Goal: Task Accomplishment & Management: Use online tool/utility

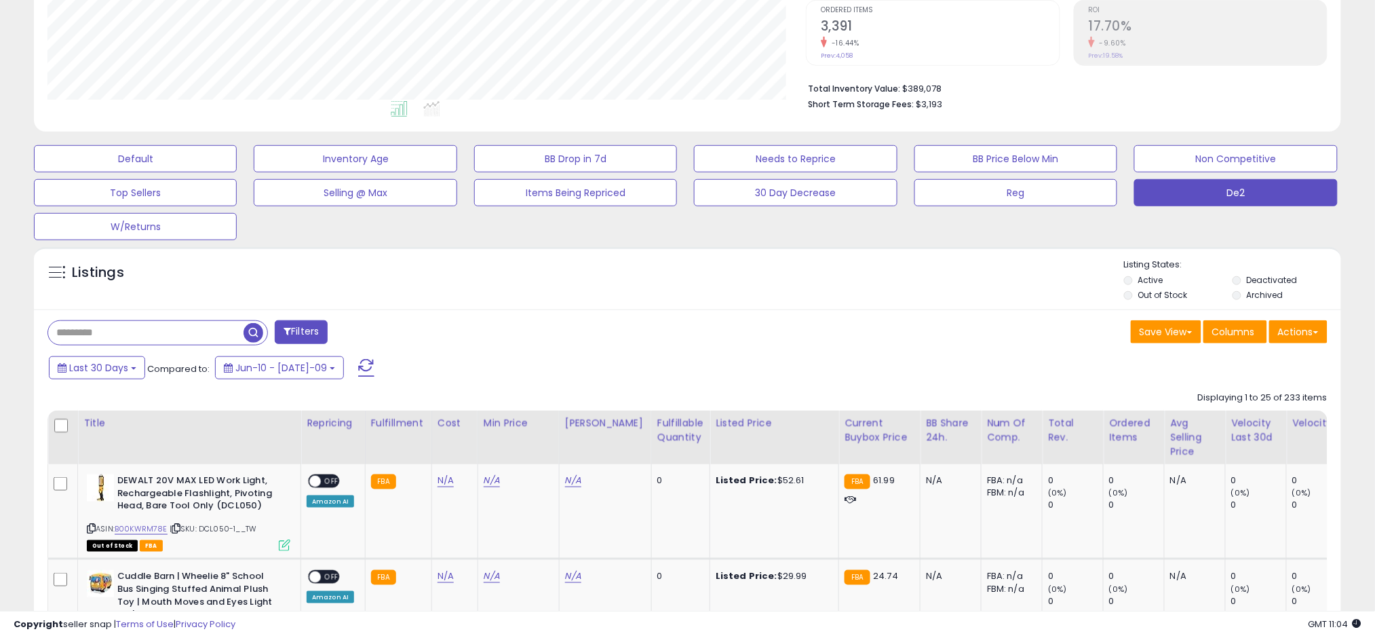
scroll to position [440, 0]
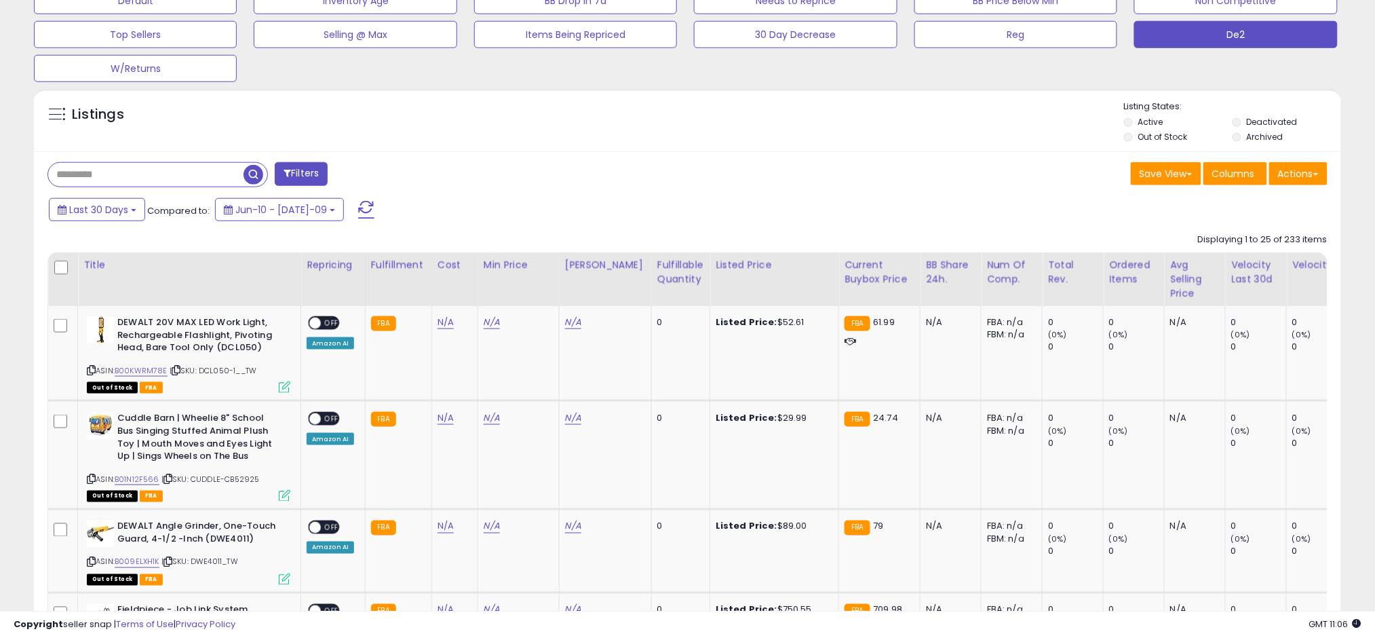
click at [189, 182] on input "text" at bounding box center [145, 175] width 195 height 24
paste input "**********"
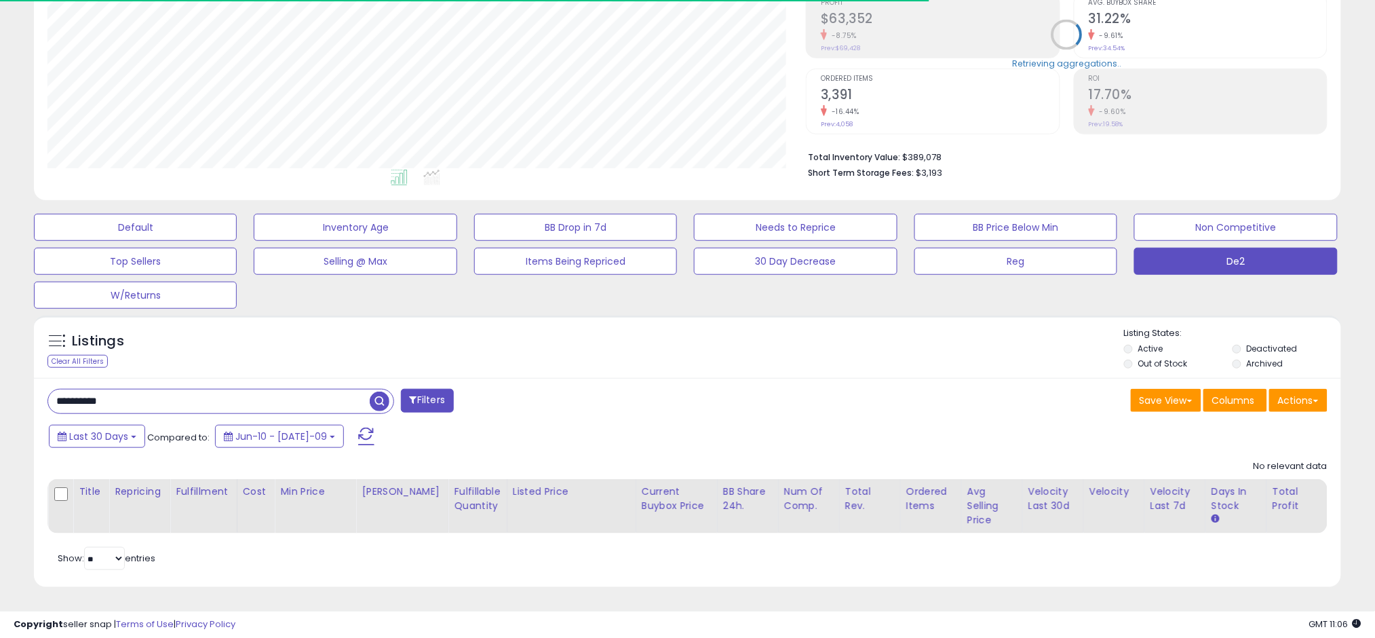
scroll to position [0, 0]
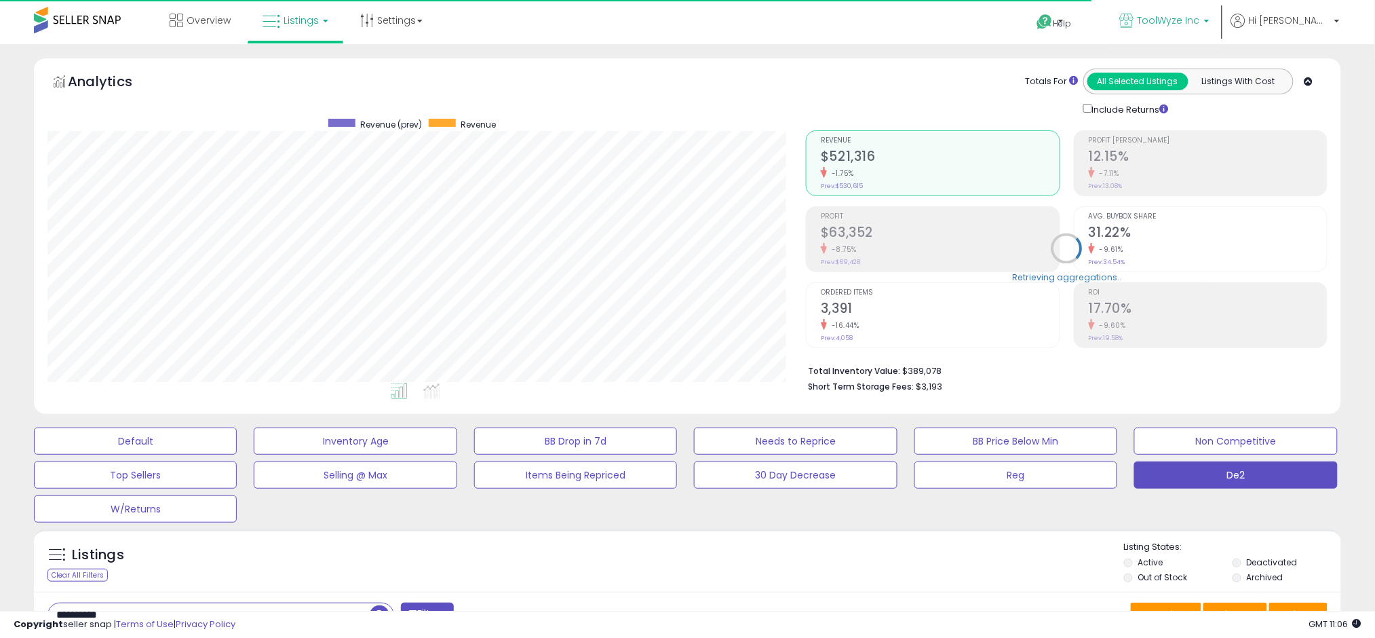
type input "**********"
click at [692, 34] on link "ToolWyze Inc" at bounding box center [1165, 22] width 110 height 44
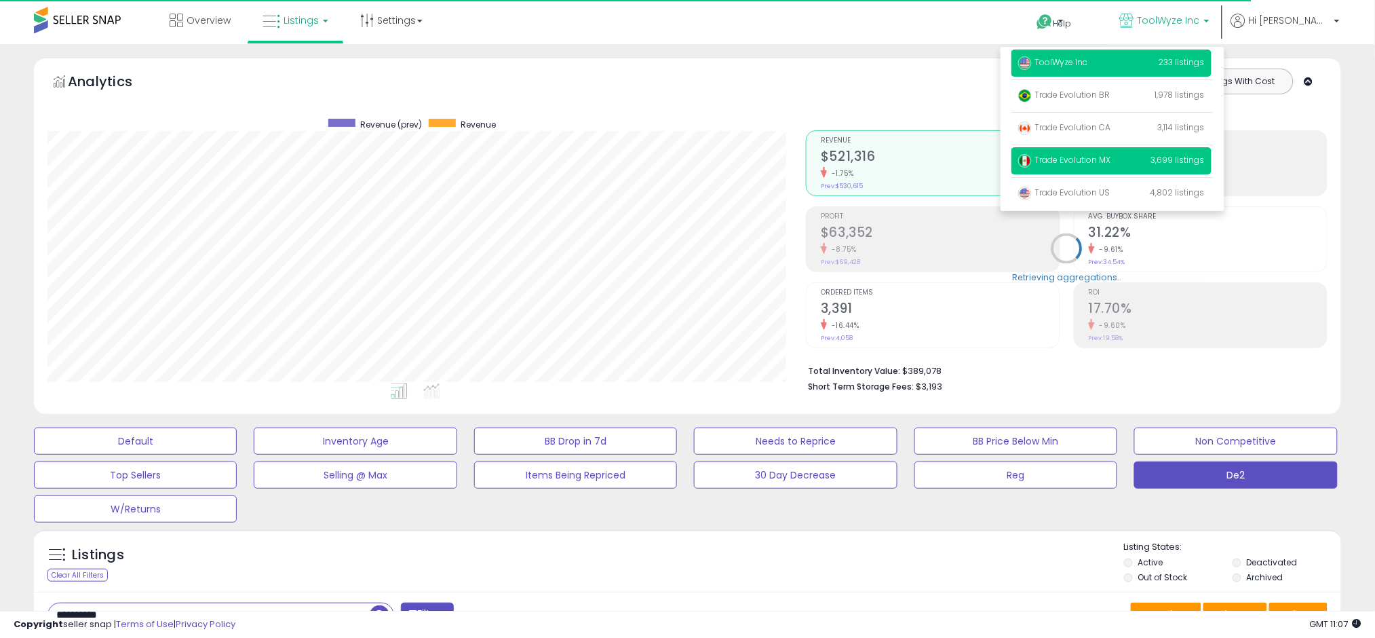
click at [692, 172] on p "Trade Evolution MX 3,699 listings" at bounding box center [1111, 160] width 200 height 27
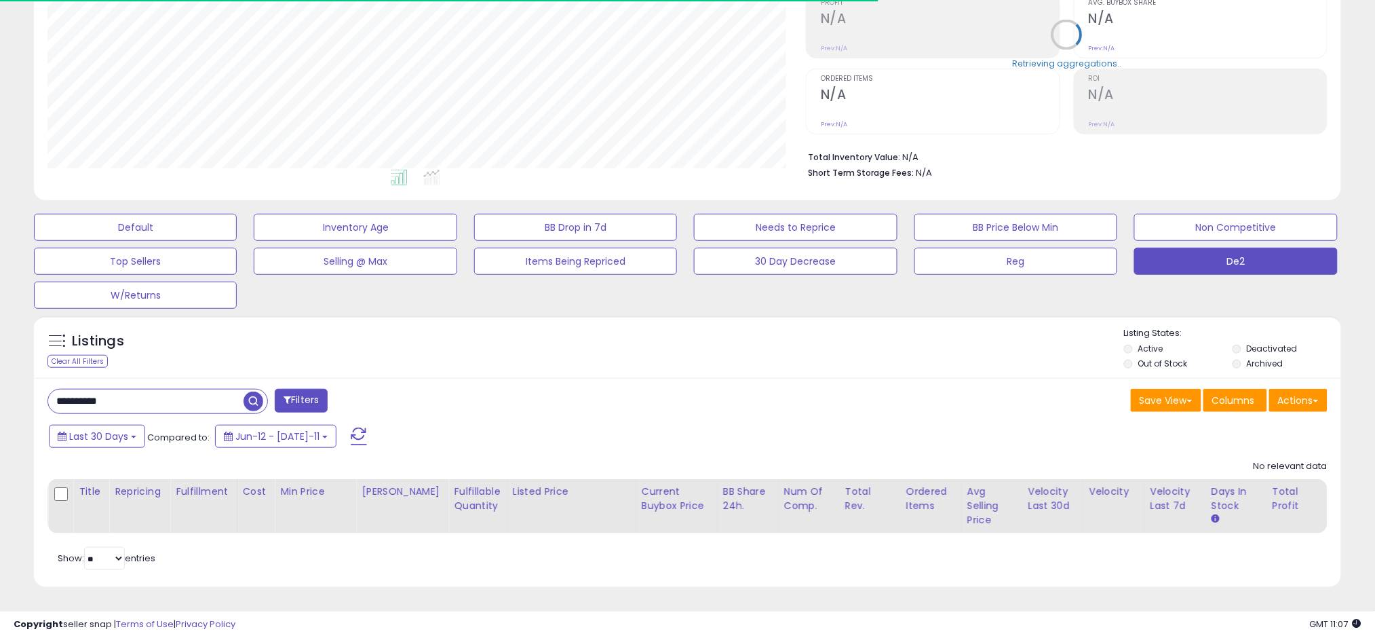
scroll to position [226, 0]
click at [165, 389] on input "**********" at bounding box center [150, 401] width 205 height 24
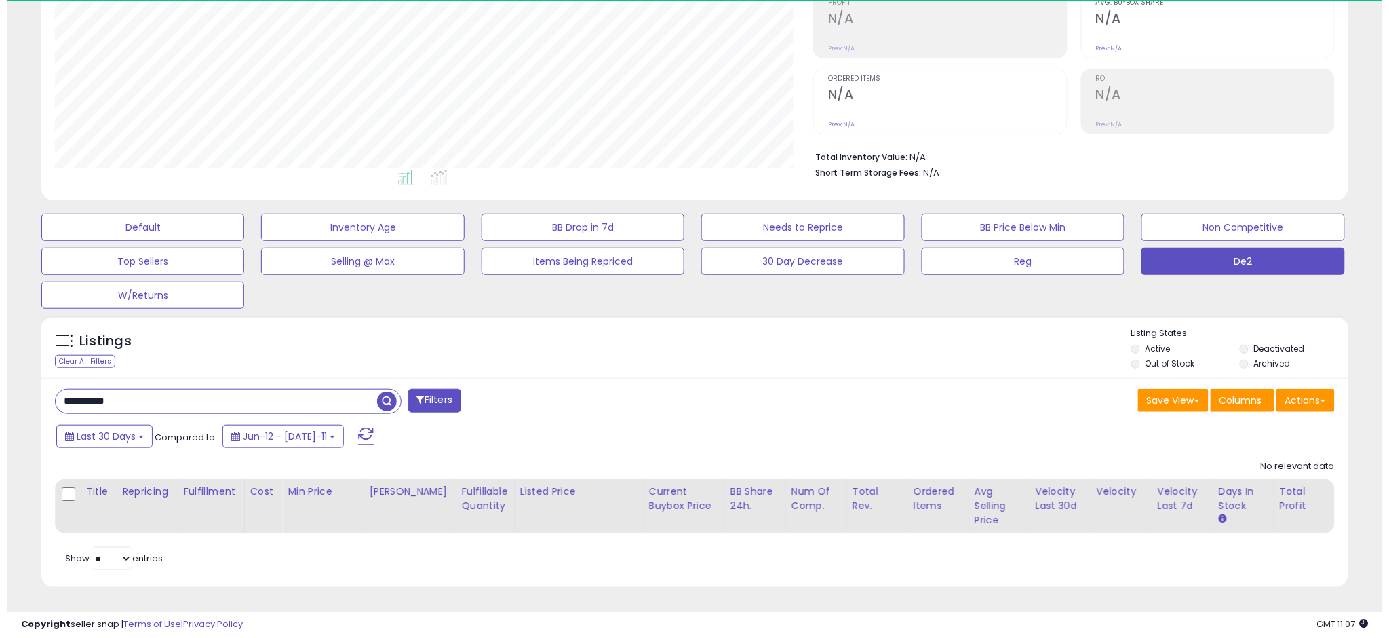
scroll to position [278, 758]
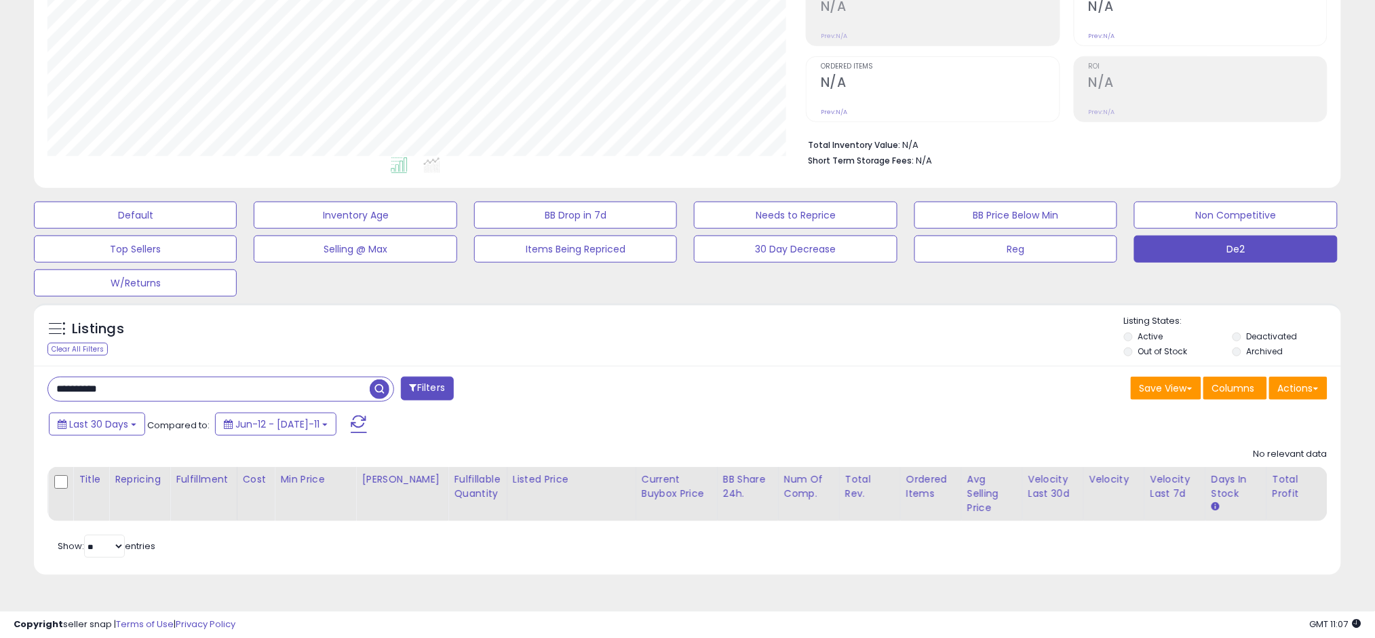
click at [1254, 336] on label "Deactivated" at bounding box center [1271, 336] width 51 height 12
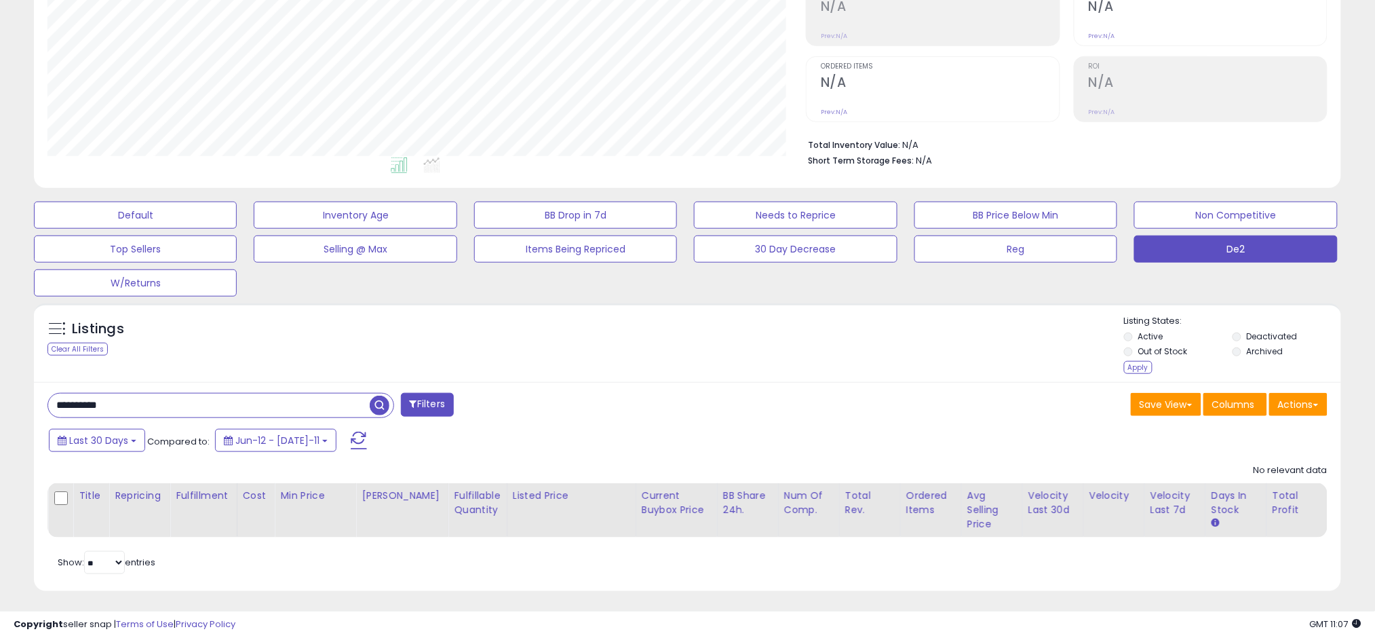
click at [1234, 357] on li "Archived" at bounding box center [1286, 352] width 107 height 15
click at [1241, 354] on li "Archived" at bounding box center [1286, 352] width 107 height 15
click at [1134, 368] on div "Apply" at bounding box center [1138, 367] width 28 height 13
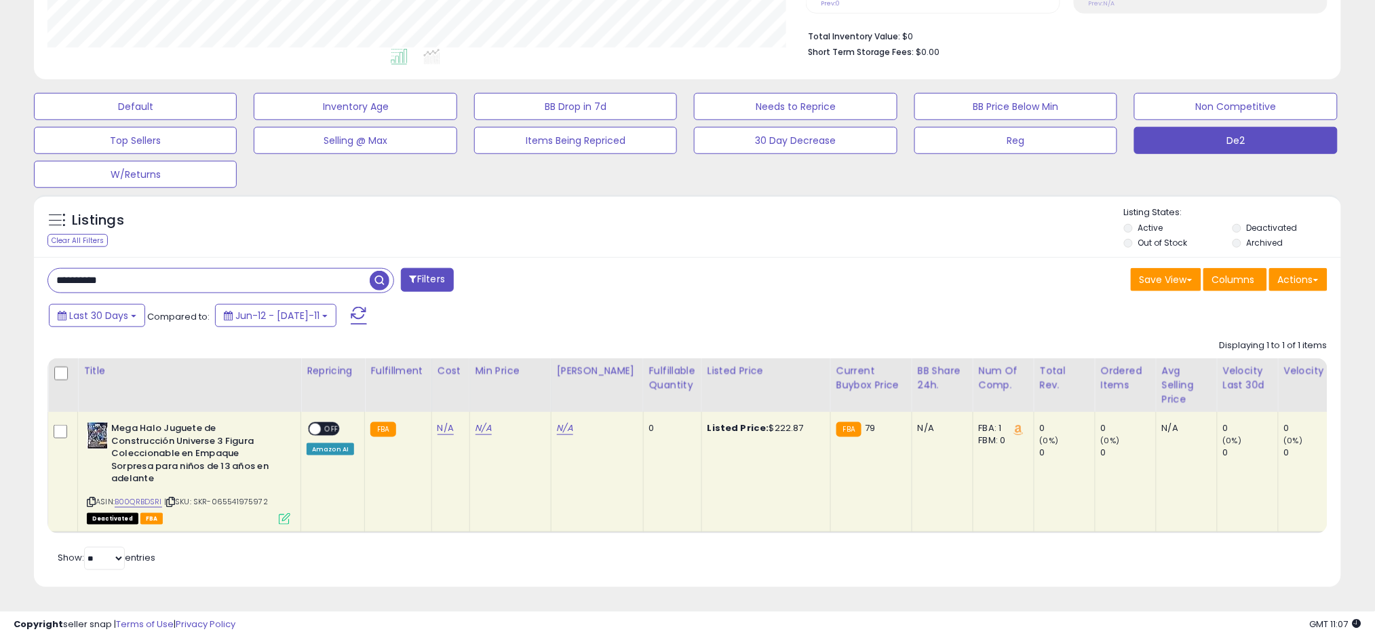
click at [203, 269] on input "**********" at bounding box center [209, 281] width 322 height 24
paste input "text"
type input "**********"
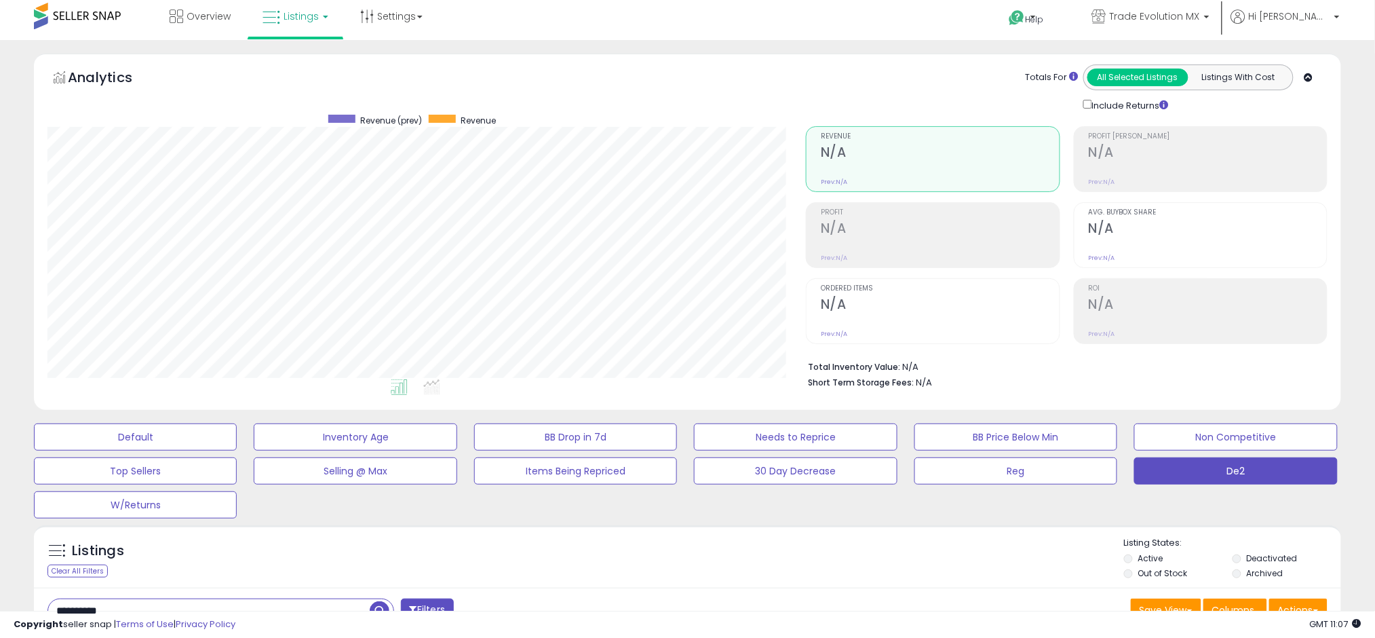
scroll to position [3, 0]
click at [1200, 12] on span "Trade Evolution MX" at bounding box center [1155, 17] width 90 height 14
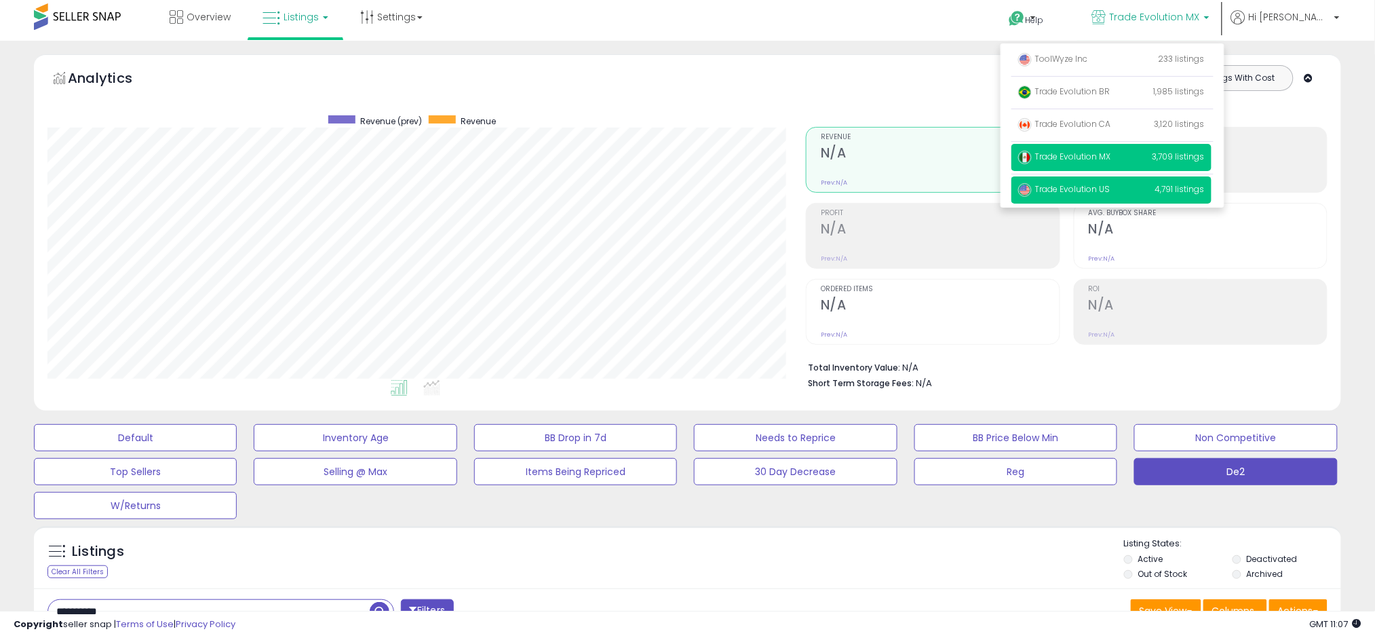
click at [1110, 186] on span "Trade Evolution US" at bounding box center [1064, 189] width 92 height 12
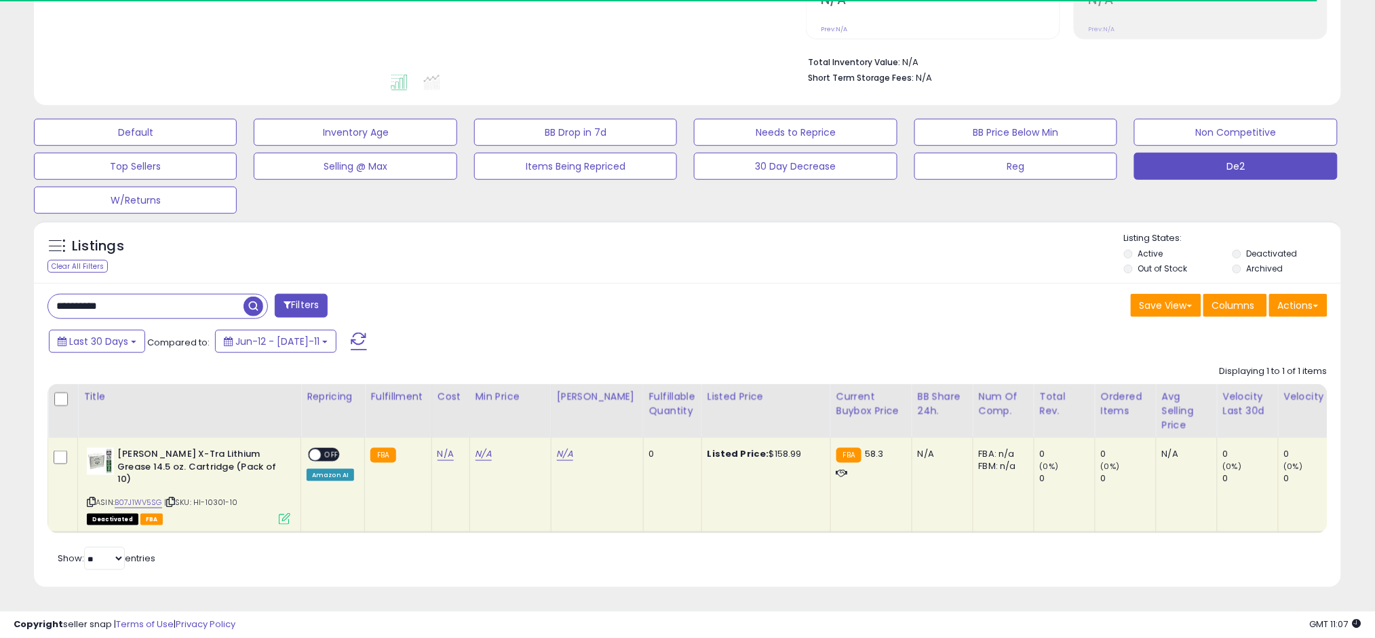
scroll to position [309, 0]
click at [223, 309] on input "**********" at bounding box center [145, 306] width 195 height 24
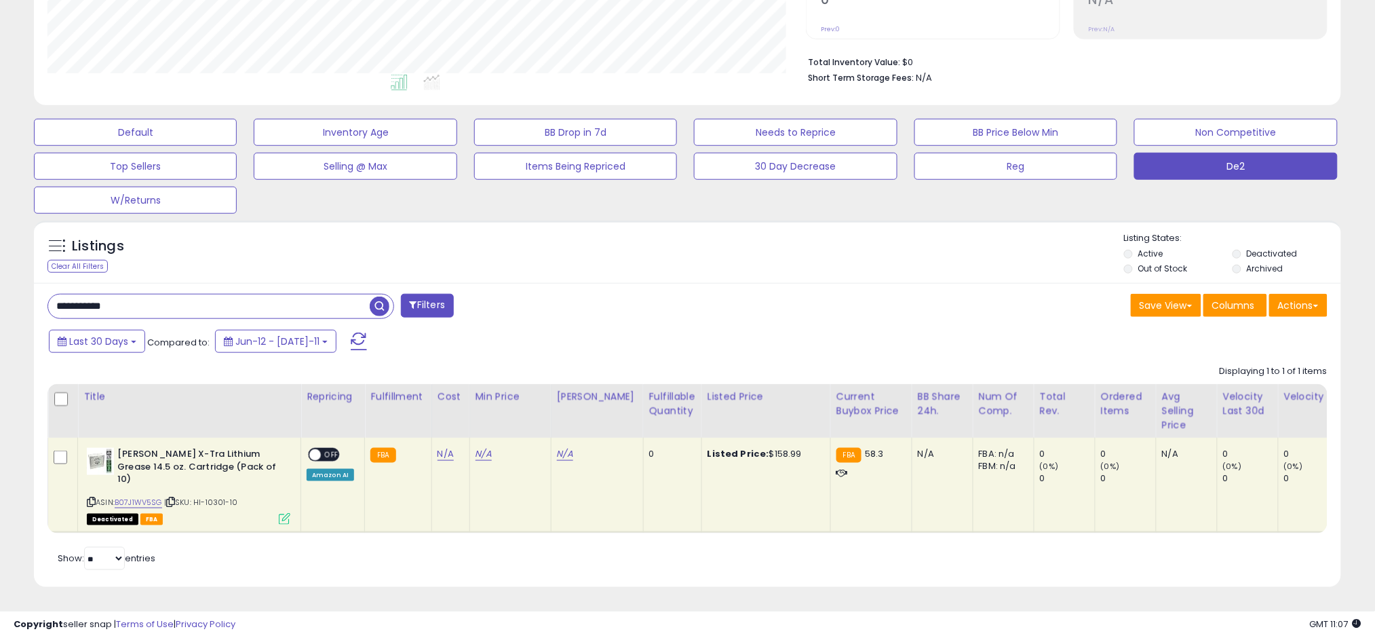
paste input "text"
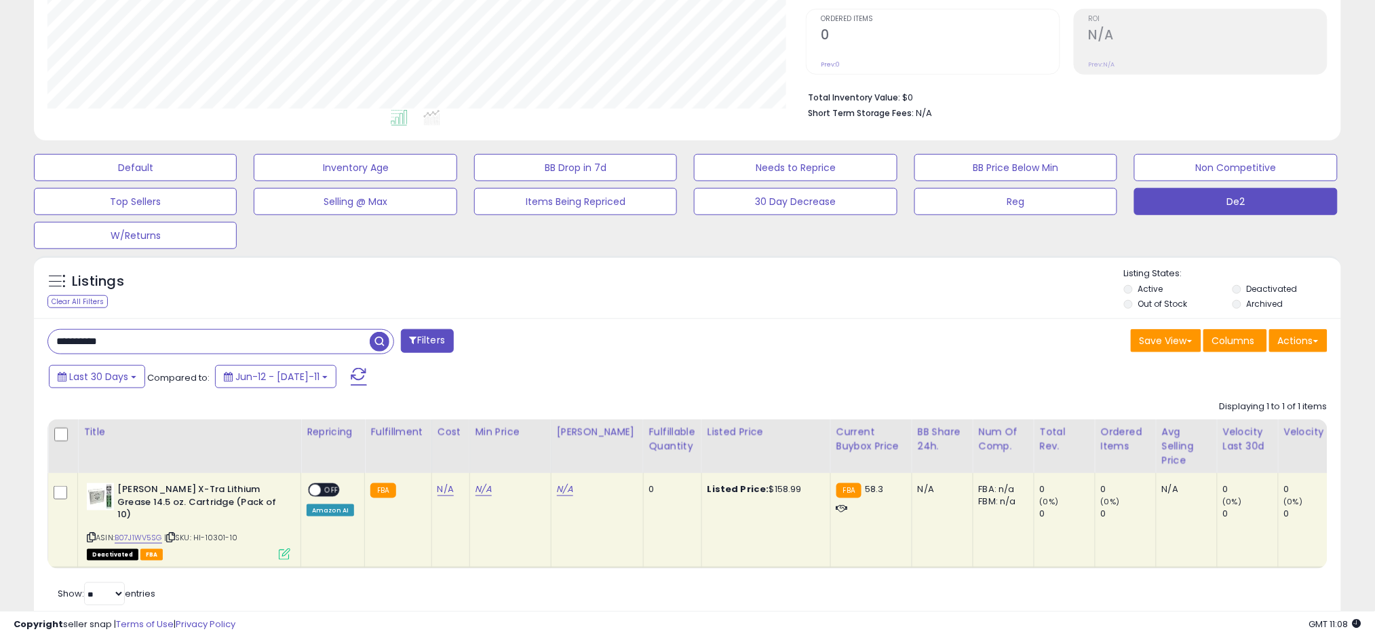
scroll to position [274, 0]
click at [337, 328] on div "**********" at bounding box center [220, 340] width 347 height 25
click at [339, 336] on input "**********" at bounding box center [209, 341] width 322 height 24
paste input "text"
type input "**********"
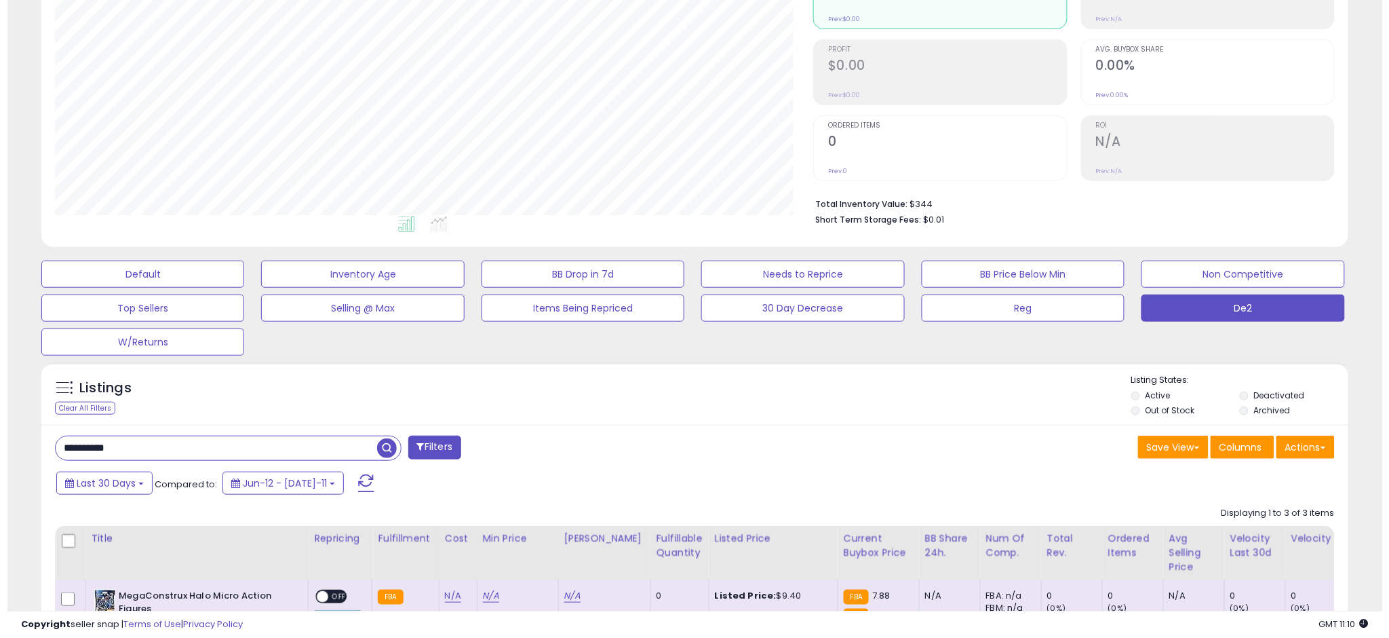
scroll to position [155, 0]
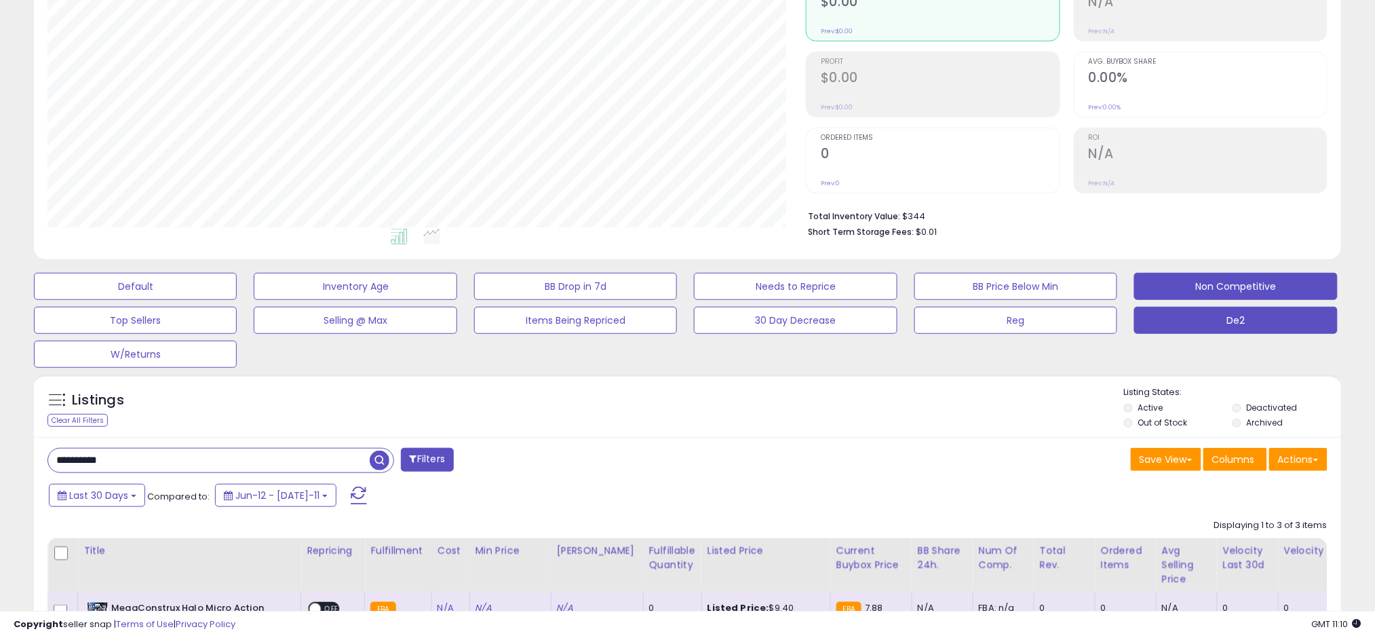
click at [237, 279] on button "Non Competitive" at bounding box center [135, 286] width 203 height 27
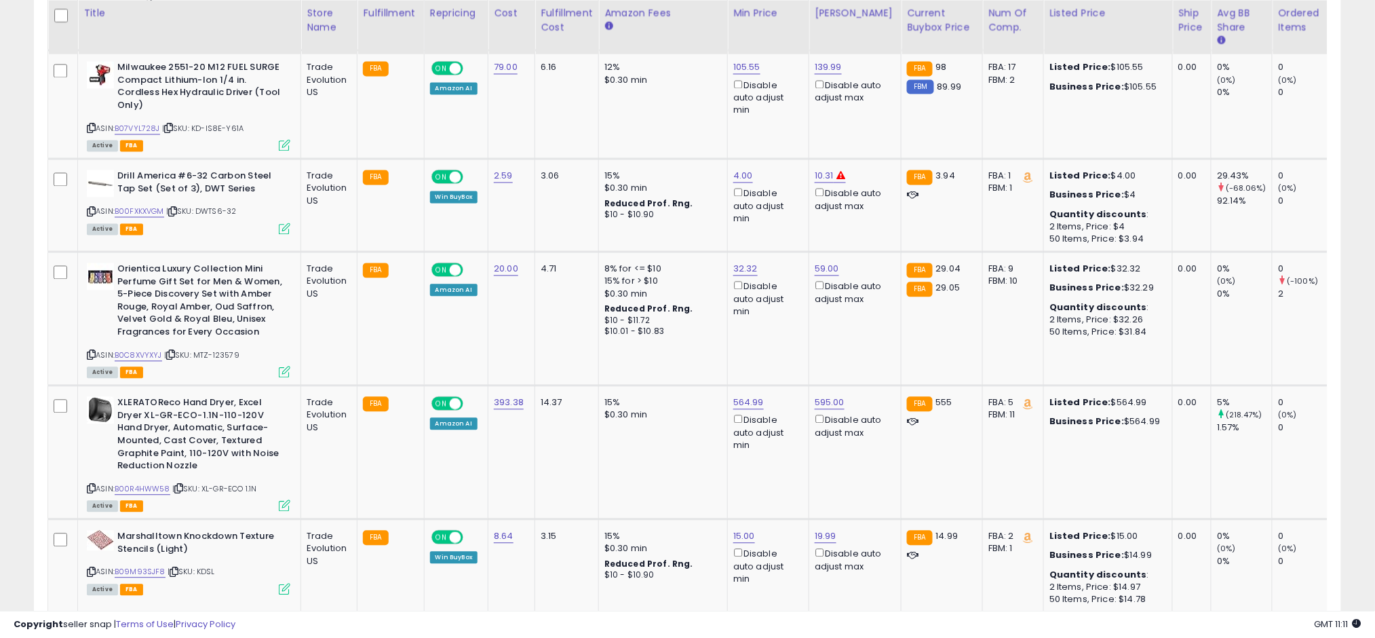
scroll to position [900, 0]
click at [139, 495] on link "B00R4HWW58" at bounding box center [143, 489] width 56 height 12
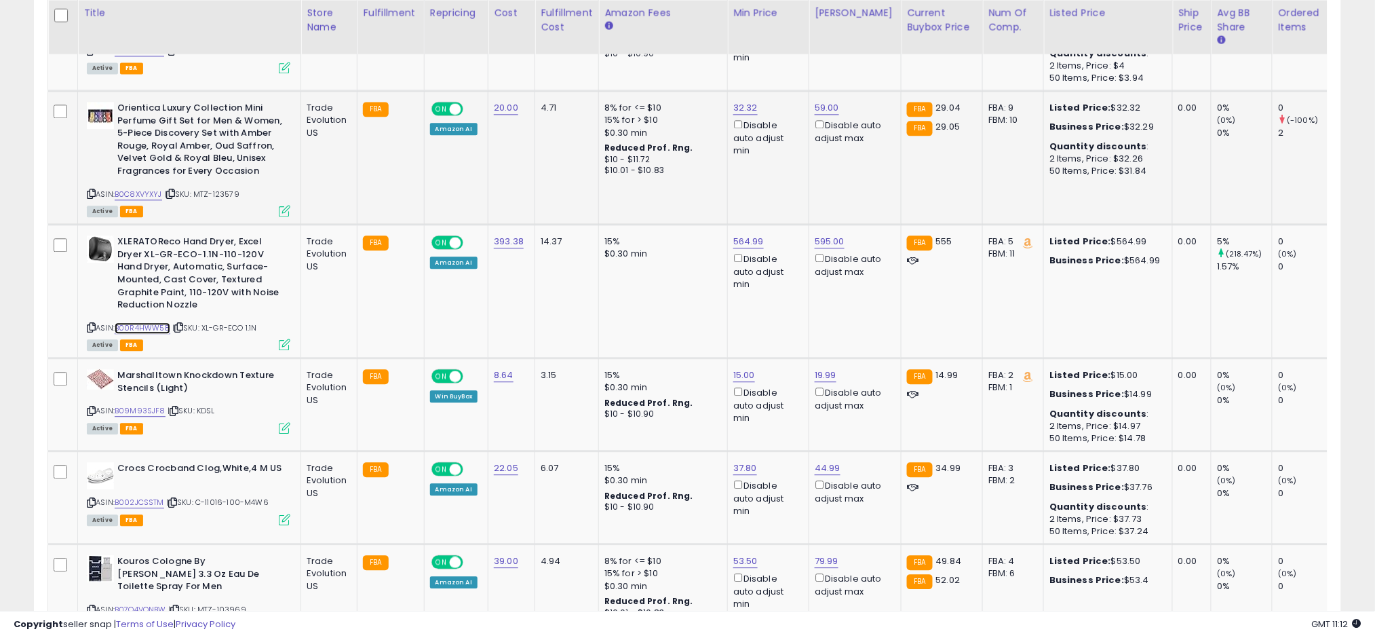
scroll to position [1062, 0]
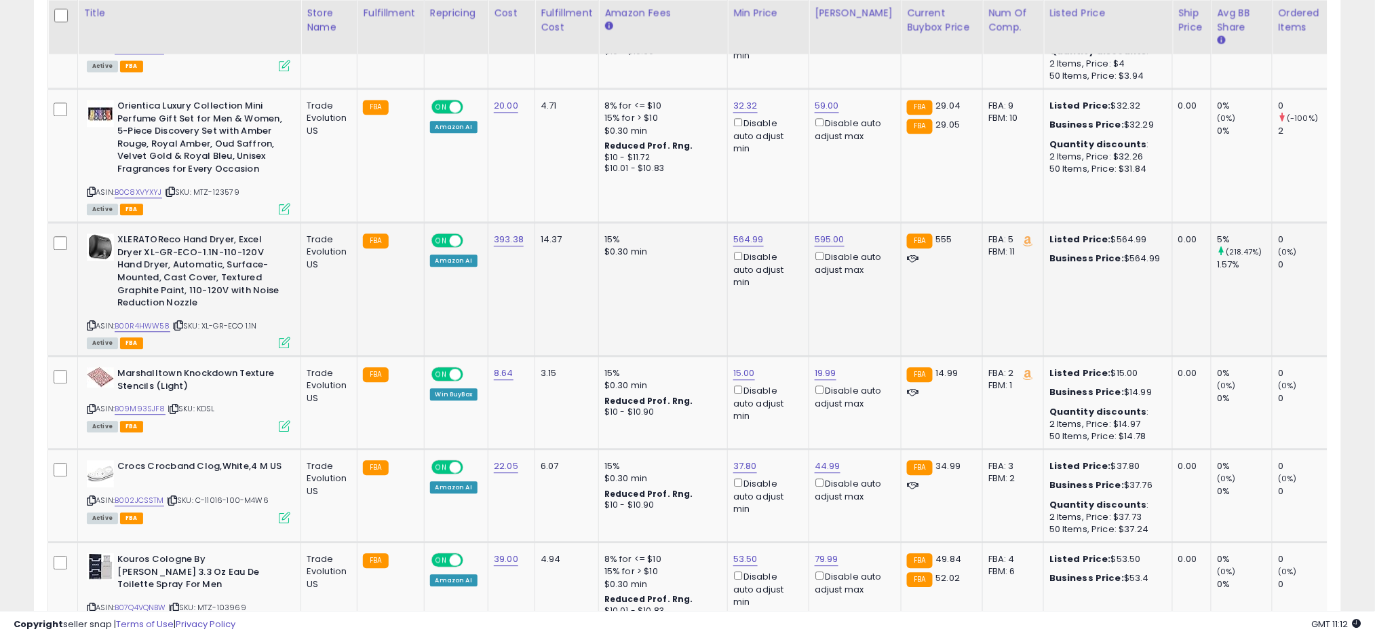
click at [180, 329] on icon at bounding box center [178, 325] width 9 height 7
click at [90, 329] on icon at bounding box center [91, 325] width 9 height 7
click at [141, 326] on link "B00R4HWW58" at bounding box center [143, 326] width 56 height 12
click at [178, 329] on icon at bounding box center [178, 325] width 9 height 7
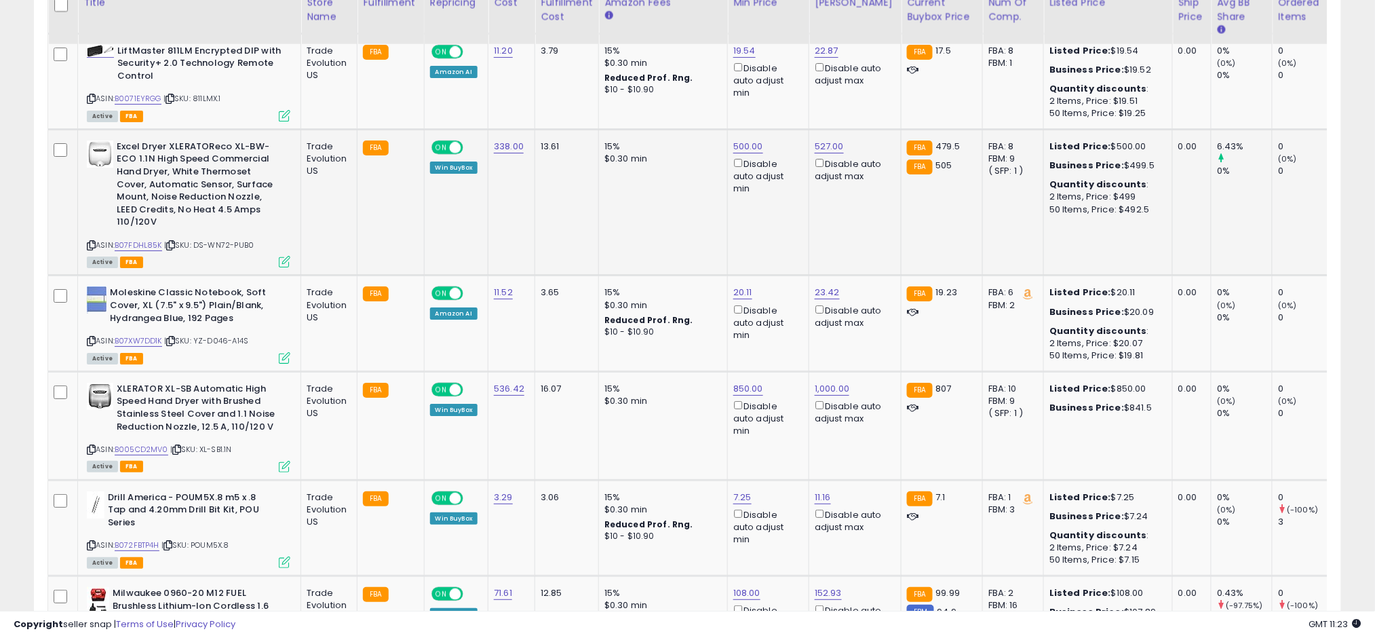
scroll to position [1636, 0]
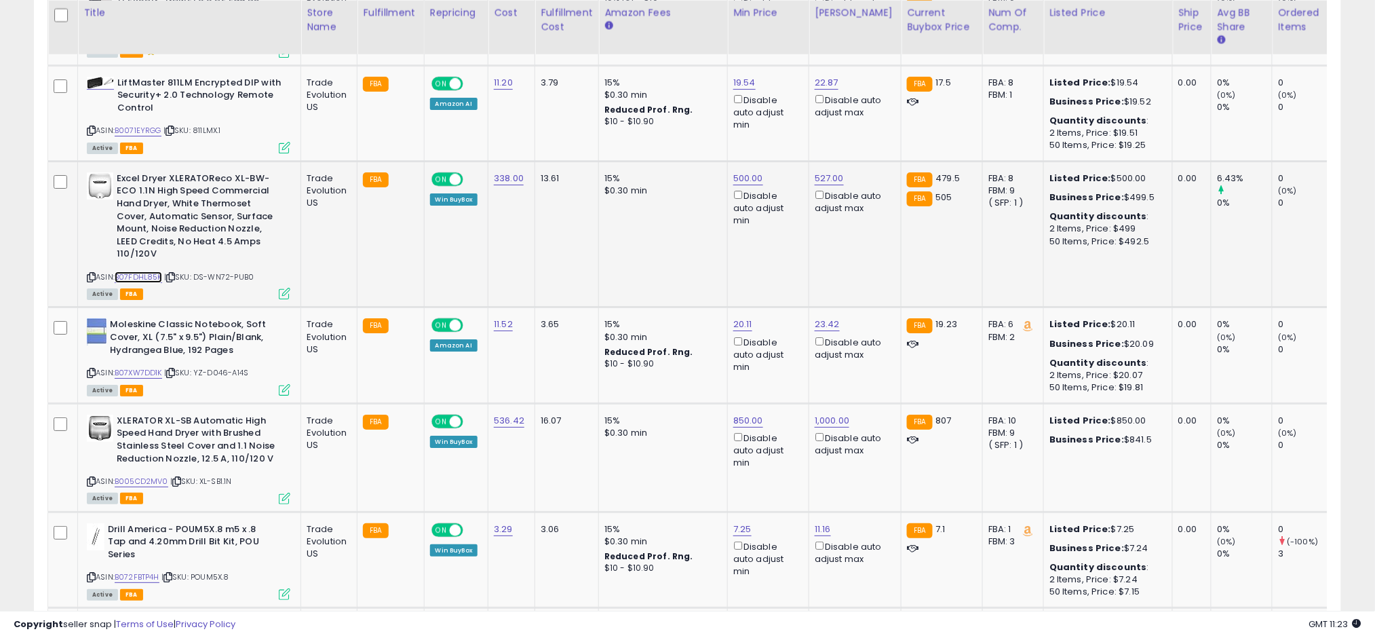
click at [139, 271] on link "B07FDHL85K" at bounding box center [138, 277] width 47 height 12
click at [176, 271] on span "| SKU: DS-WN72-PUB0" at bounding box center [209, 276] width 90 height 11
click at [174, 273] on icon at bounding box center [170, 276] width 9 height 7
click at [180, 271] on span "| SKU: DS-WN72-PUB0" at bounding box center [209, 276] width 90 height 11
click at [172, 273] on icon at bounding box center [170, 276] width 9 height 7
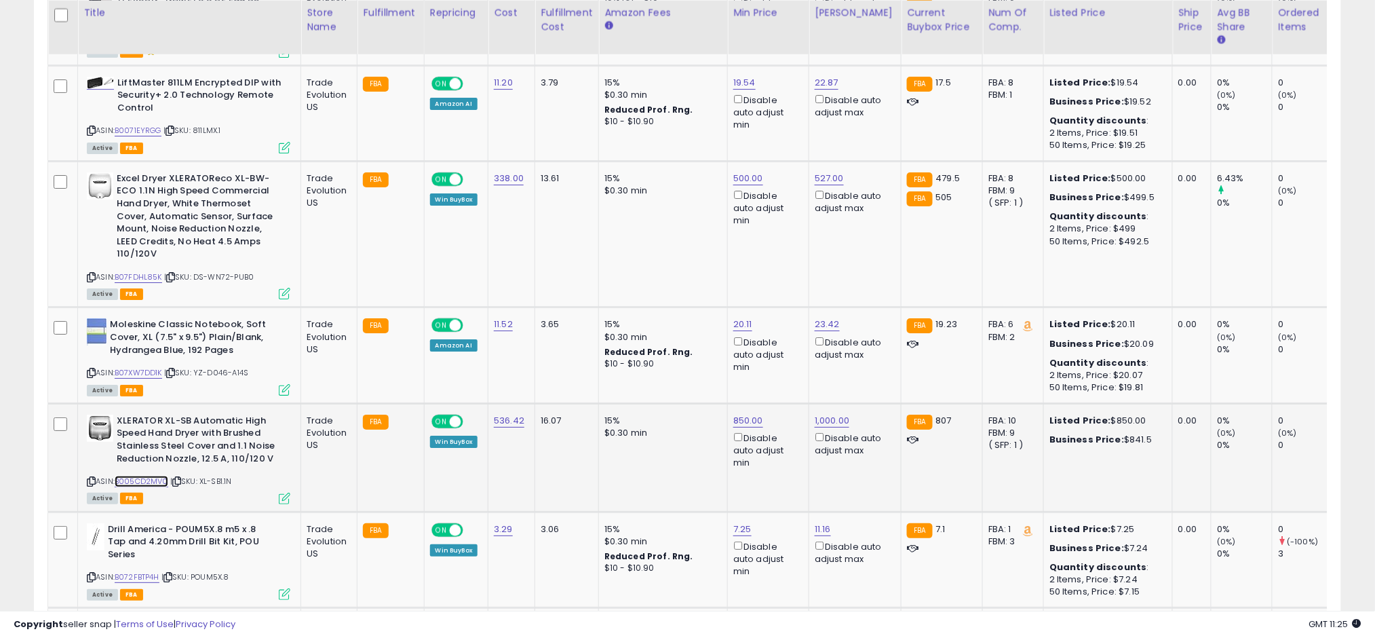
click at [152, 476] on link "B005CD2MV0" at bounding box center [142, 482] width 54 height 12
click at [180, 478] on icon at bounding box center [176, 481] width 9 height 7
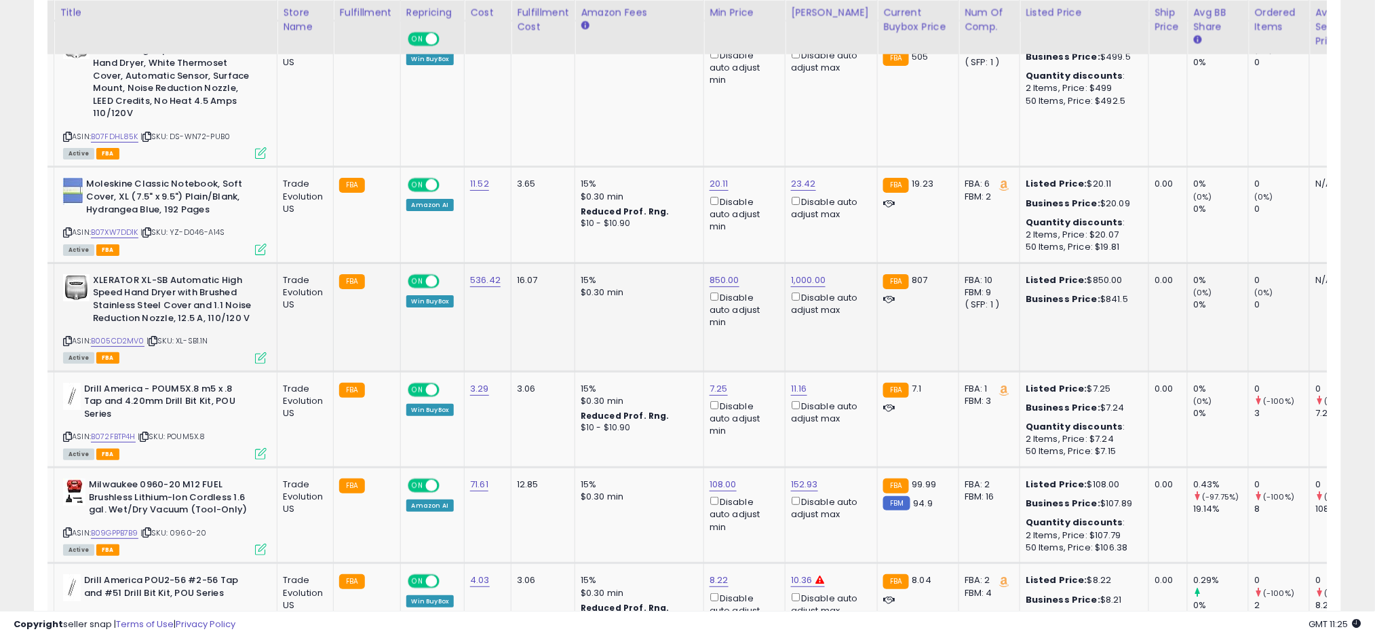
scroll to position [1817, 0]
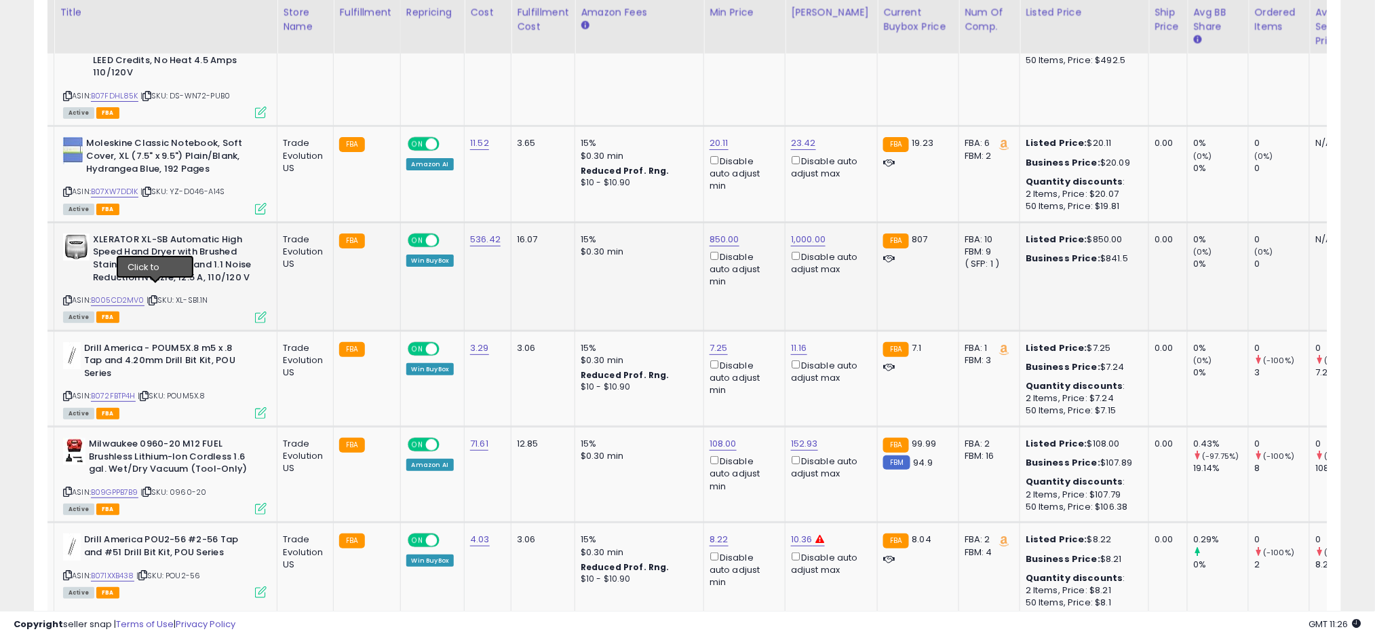
click at [157, 296] on icon at bounding box center [153, 299] width 9 height 7
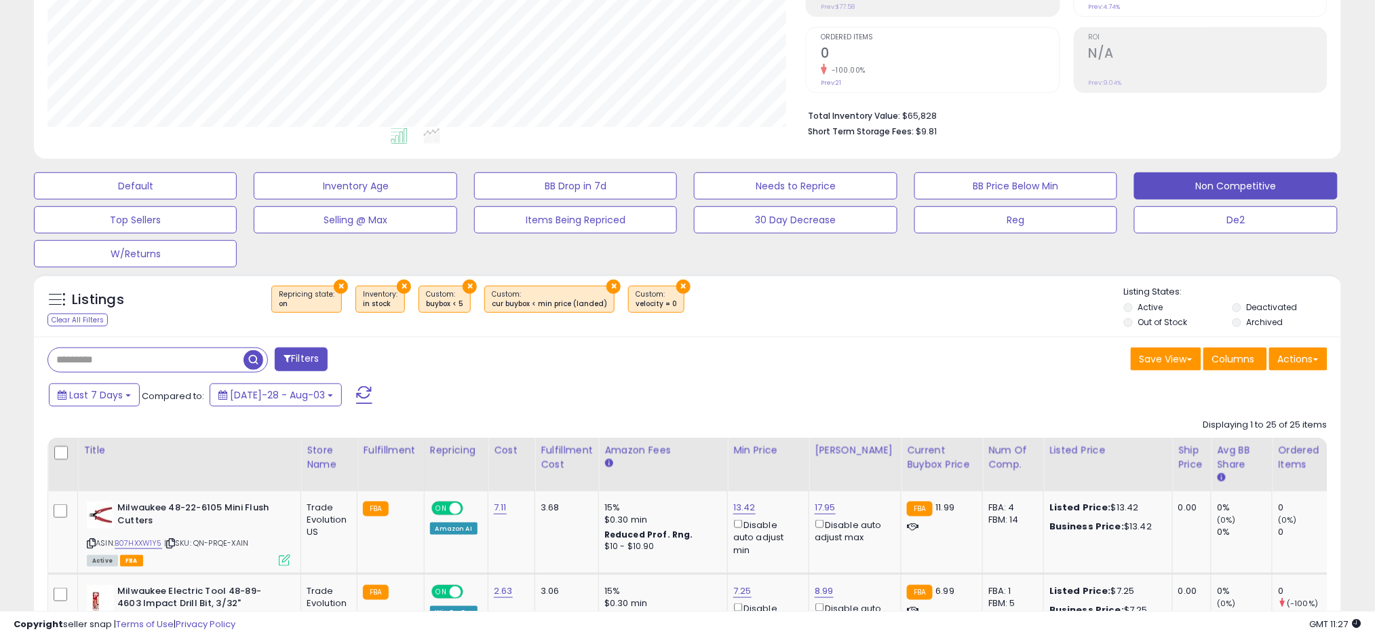
scroll to position [253, 0]
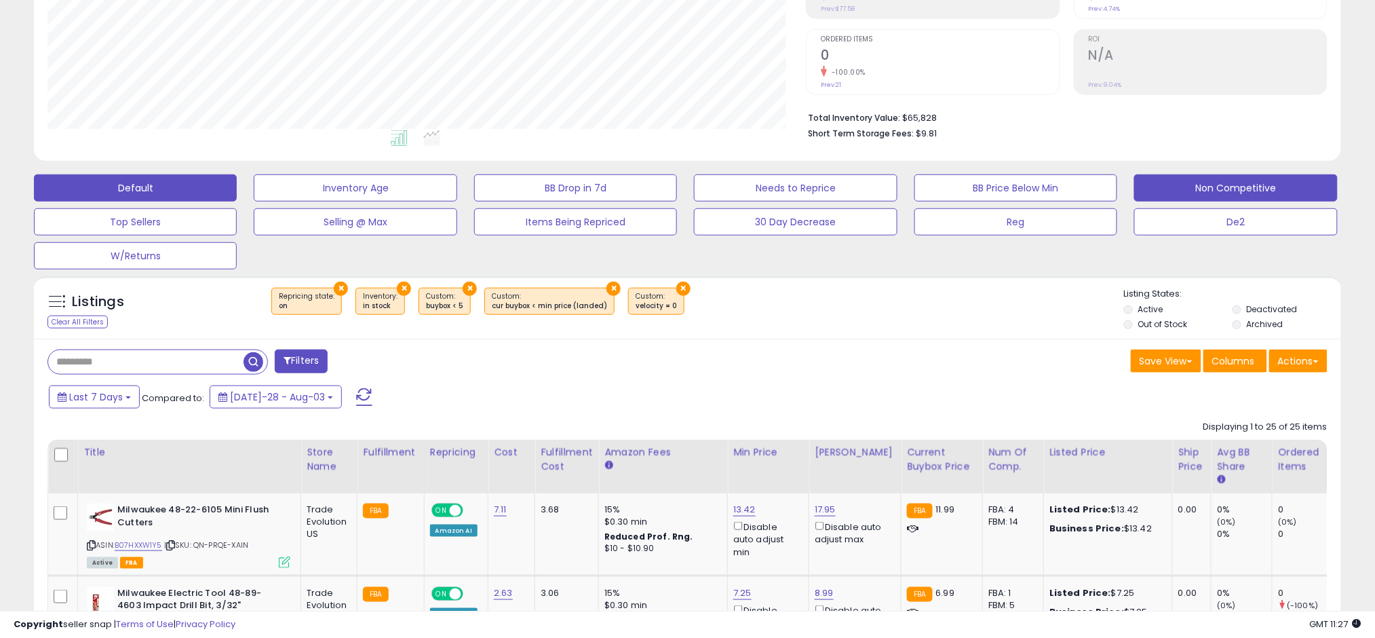
click at [188, 189] on button "Default" at bounding box center [135, 187] width 203 height 27
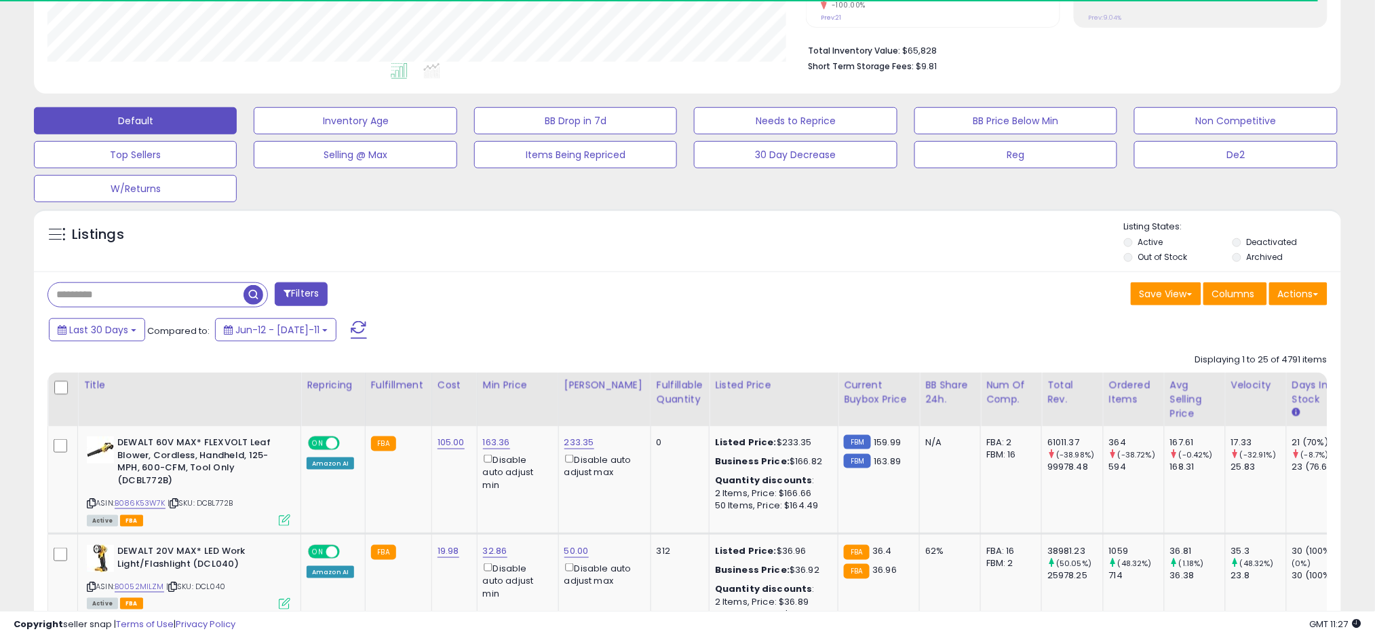
scroll to position [346, 0]
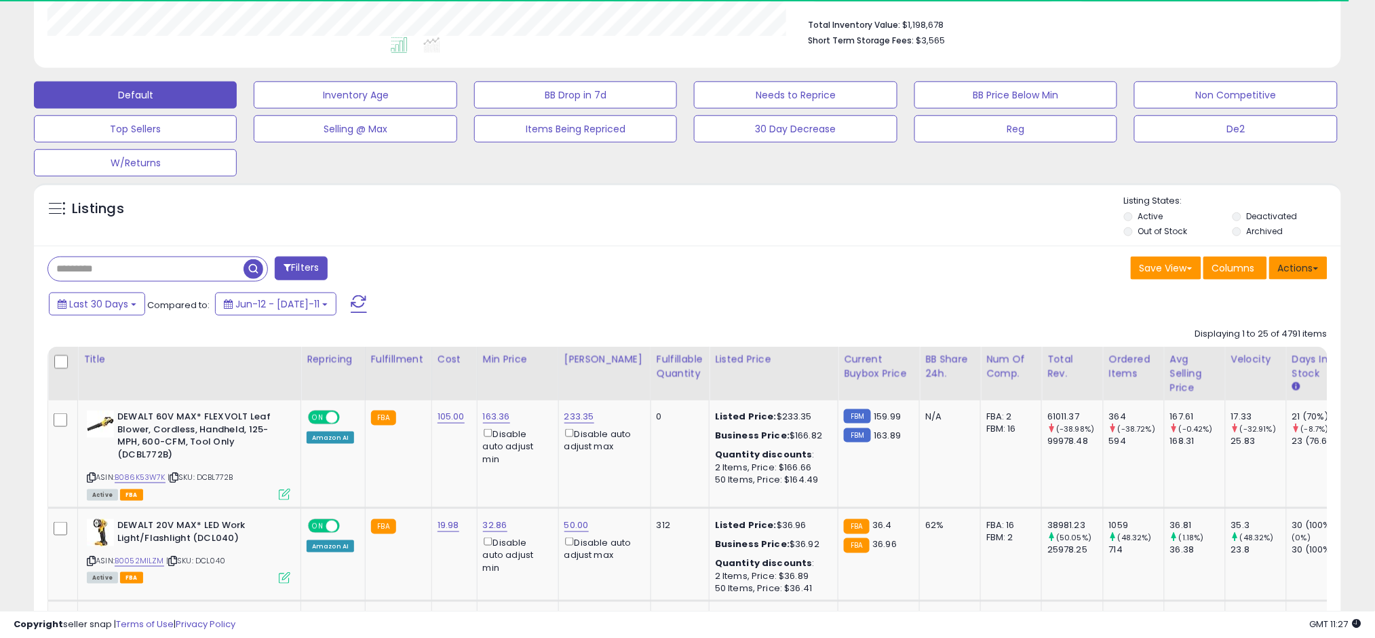
click at [1282, 260] on button "Actions" at bounding box center [1298, 267] width 58 height 23
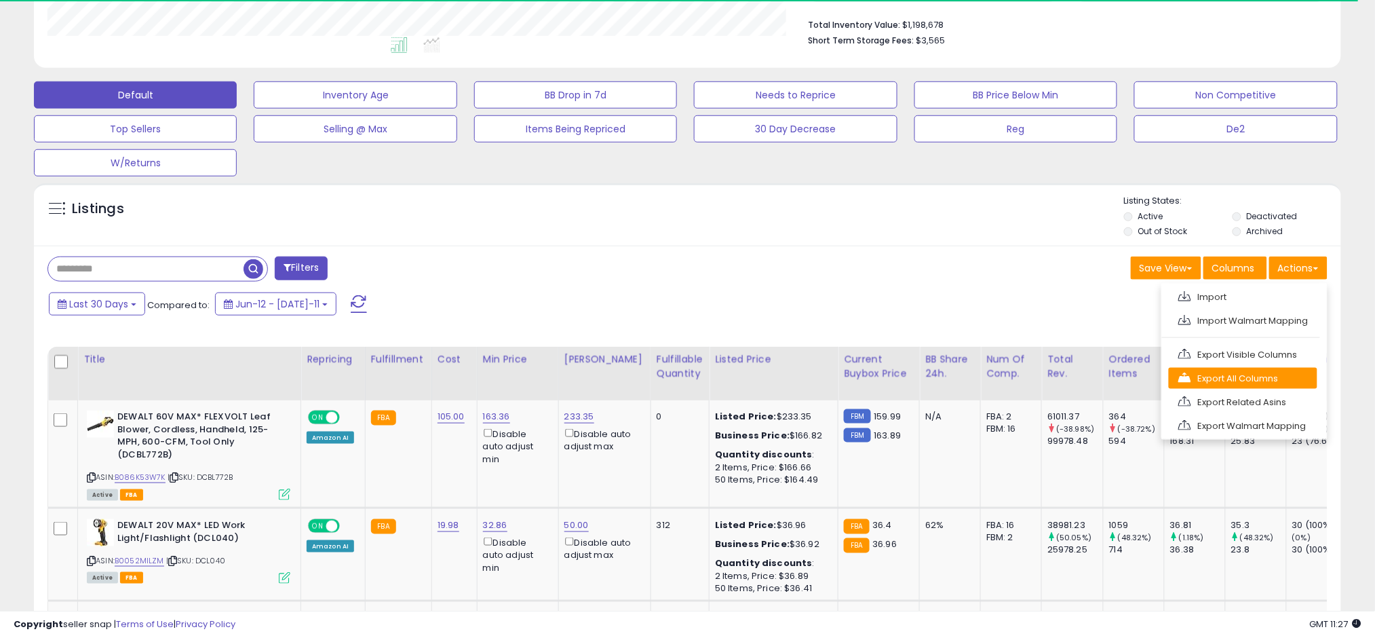
click at [1246, 384] on link "Export All Columns" at bounding box center [1243, 378] width 149 height 21
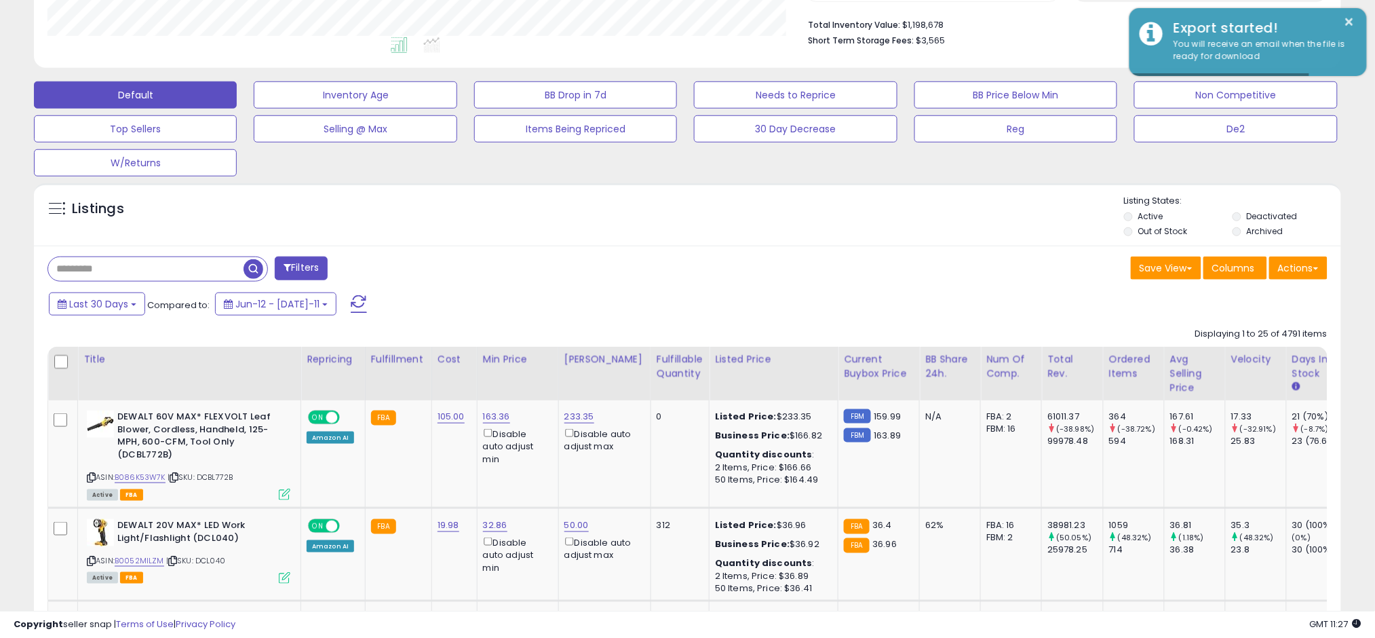
scroll to position [278, 758]
